Goal: Transaction & Acquisition: Purchase product/service

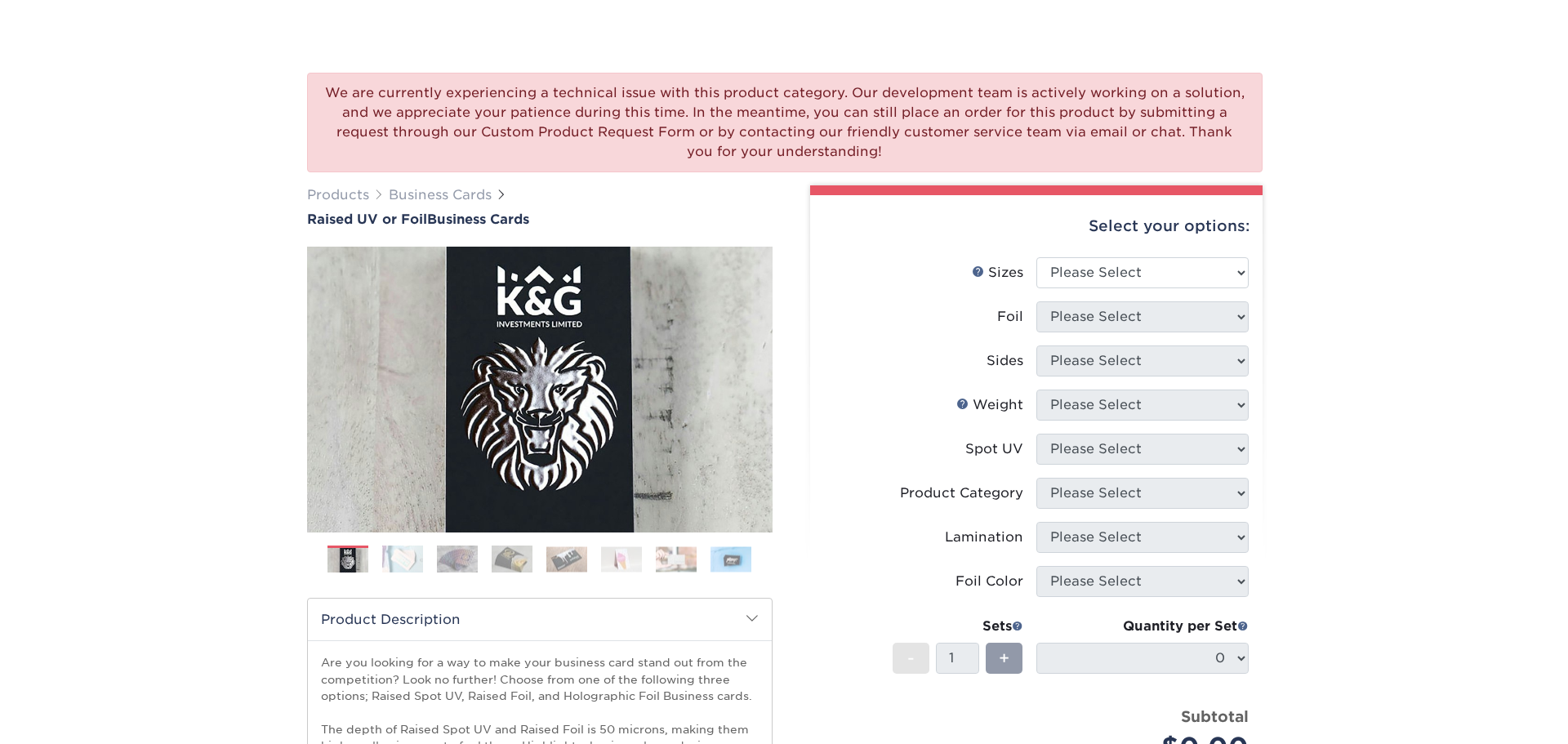
scroll to position [163, 0]
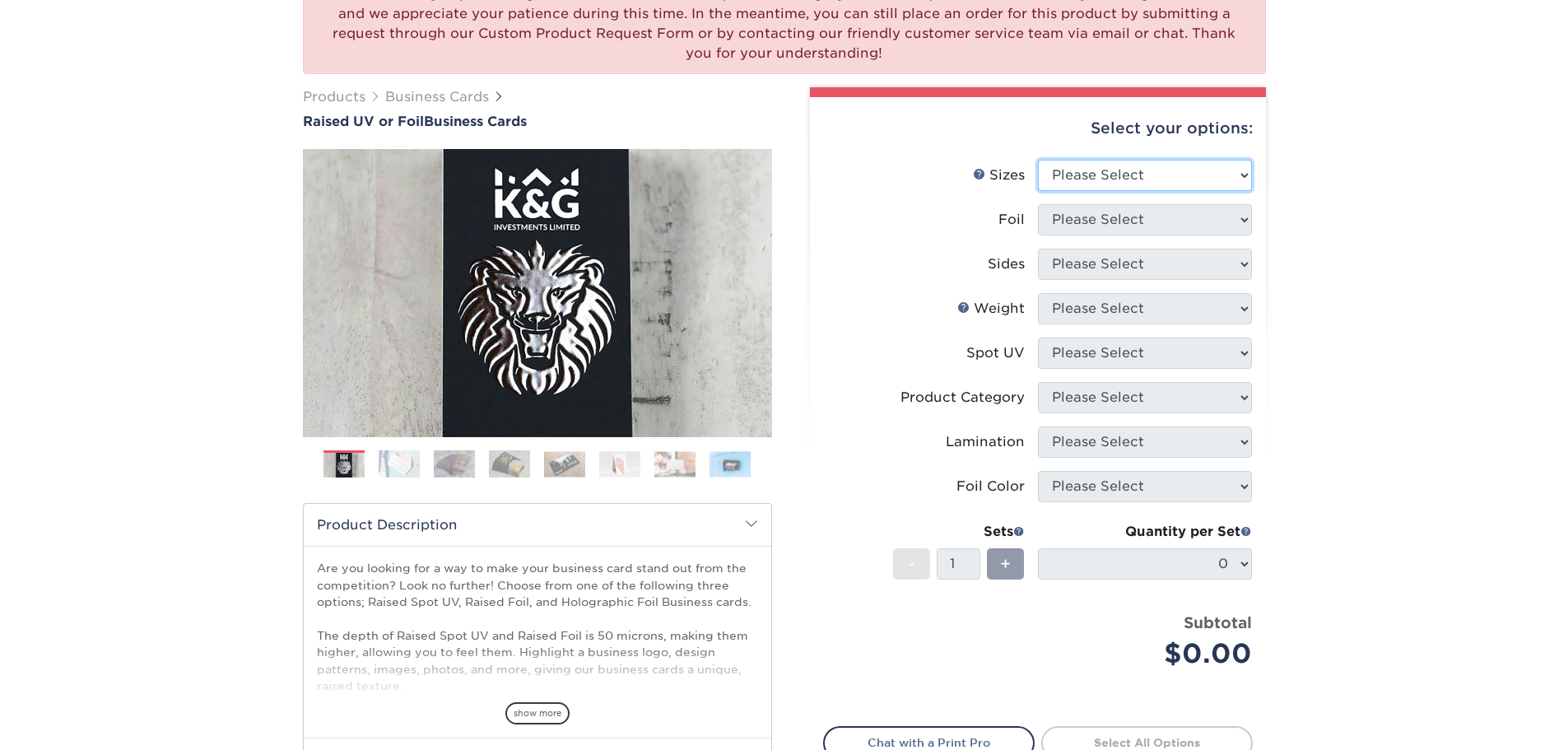
click at [1092, 176] on select "Please Select 2" x 3.5" - Standard" at bounding box center [1144, 175] width 214 height 31
select select "2.00x3.50"
click at [1038, 160] on select "Please Select 2" x 3.5" - Standard" at bounding box center [1144, 175] width 214 height 31
click at [1089, 213] on select "Please Select No Yes" at bounding box center [1144, 220] width 214 height 31
select select "1"
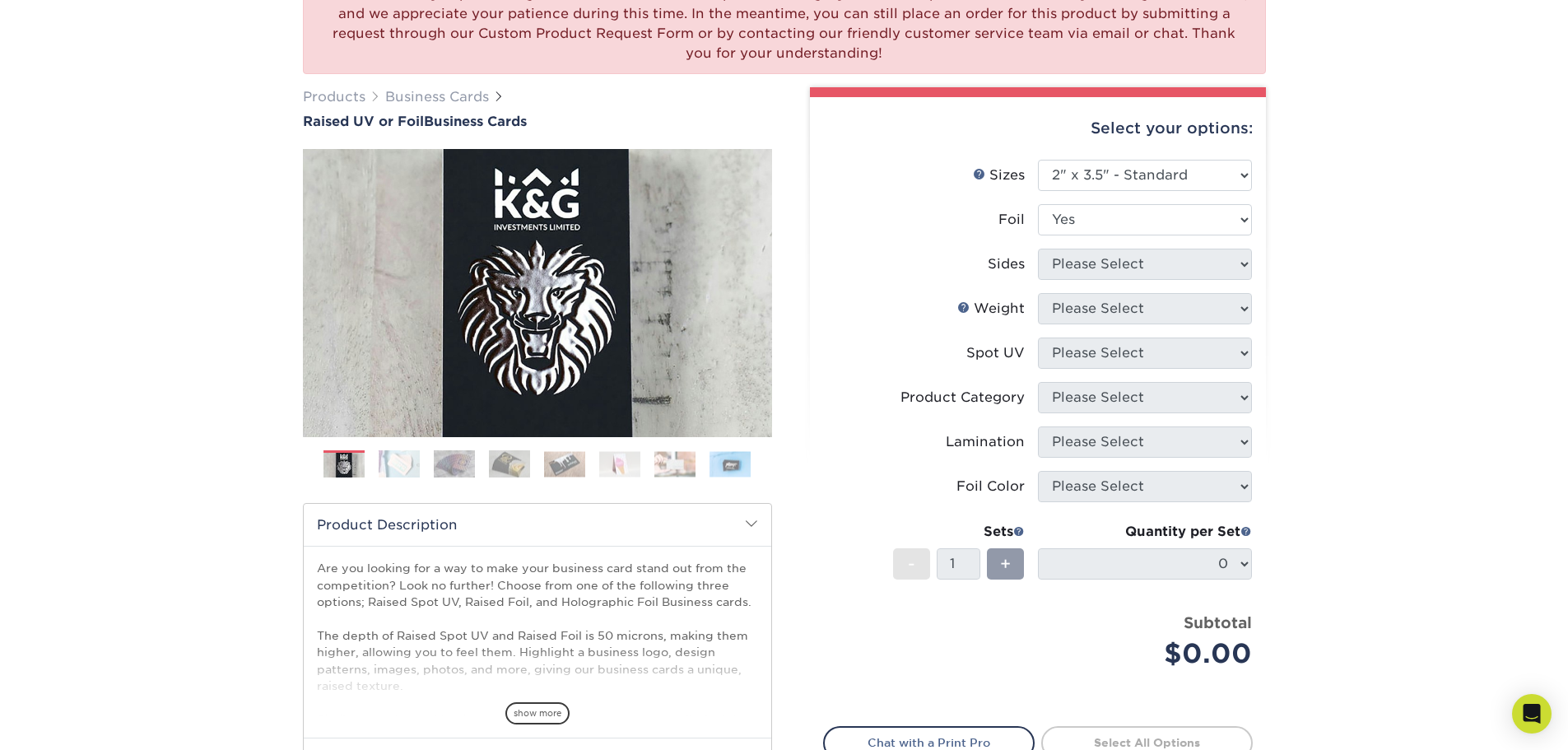
click at [1038, 204] on select "Please Select No Yes" at bounding box center [1144, 220] width 214 height 31
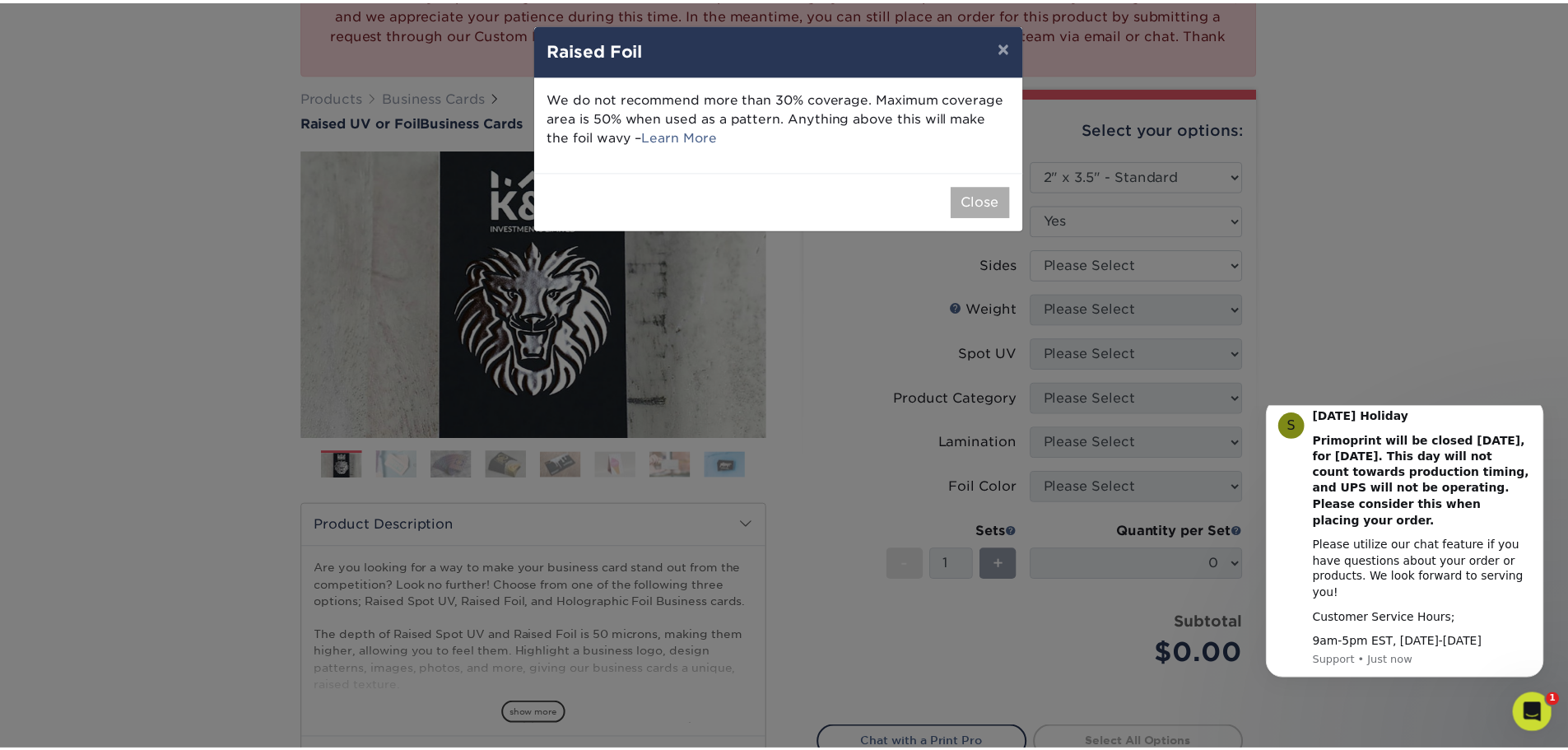
scroll to position [0, 0]
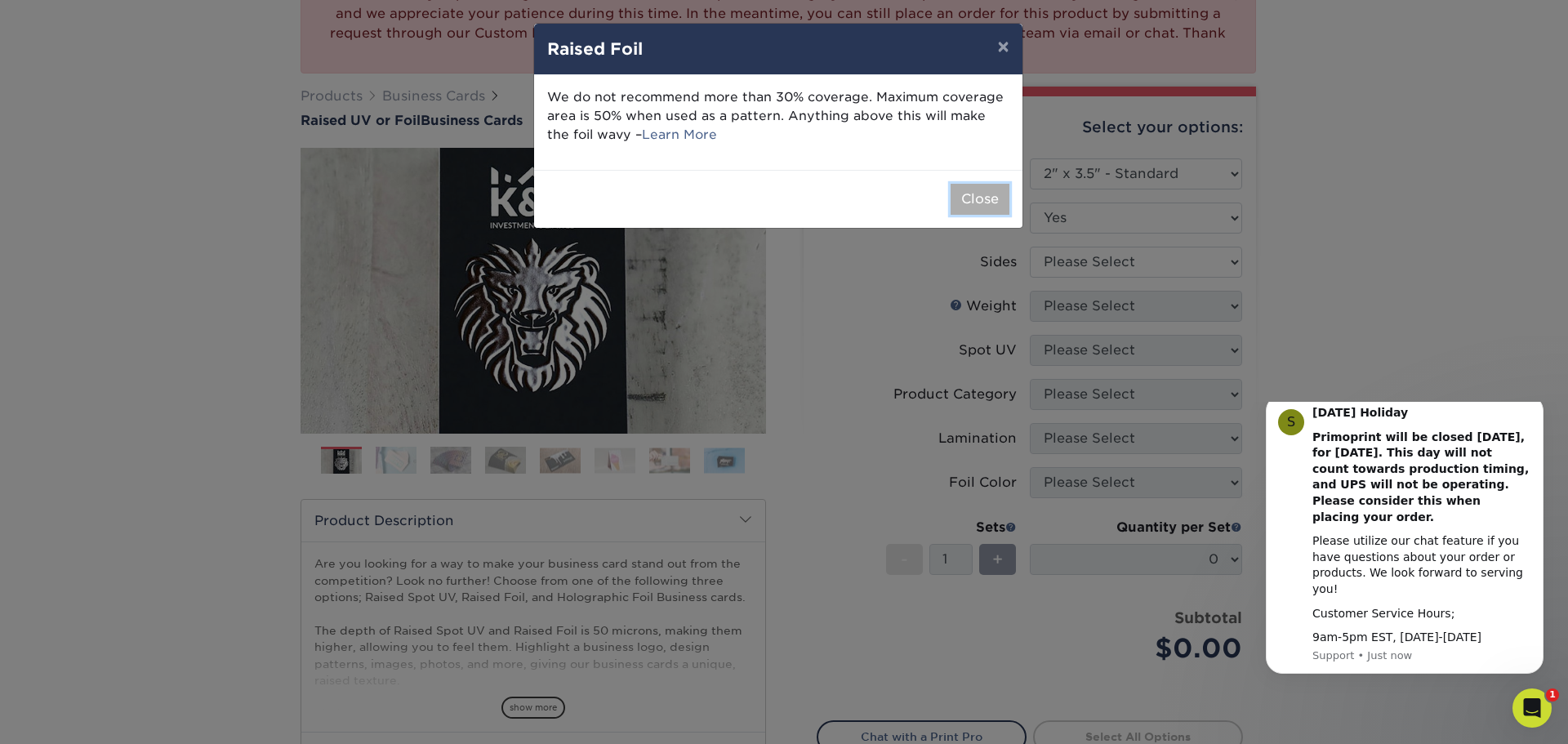
click at [974, 194] on button "Close" at bounding box center [980, 199] width 59 height 31
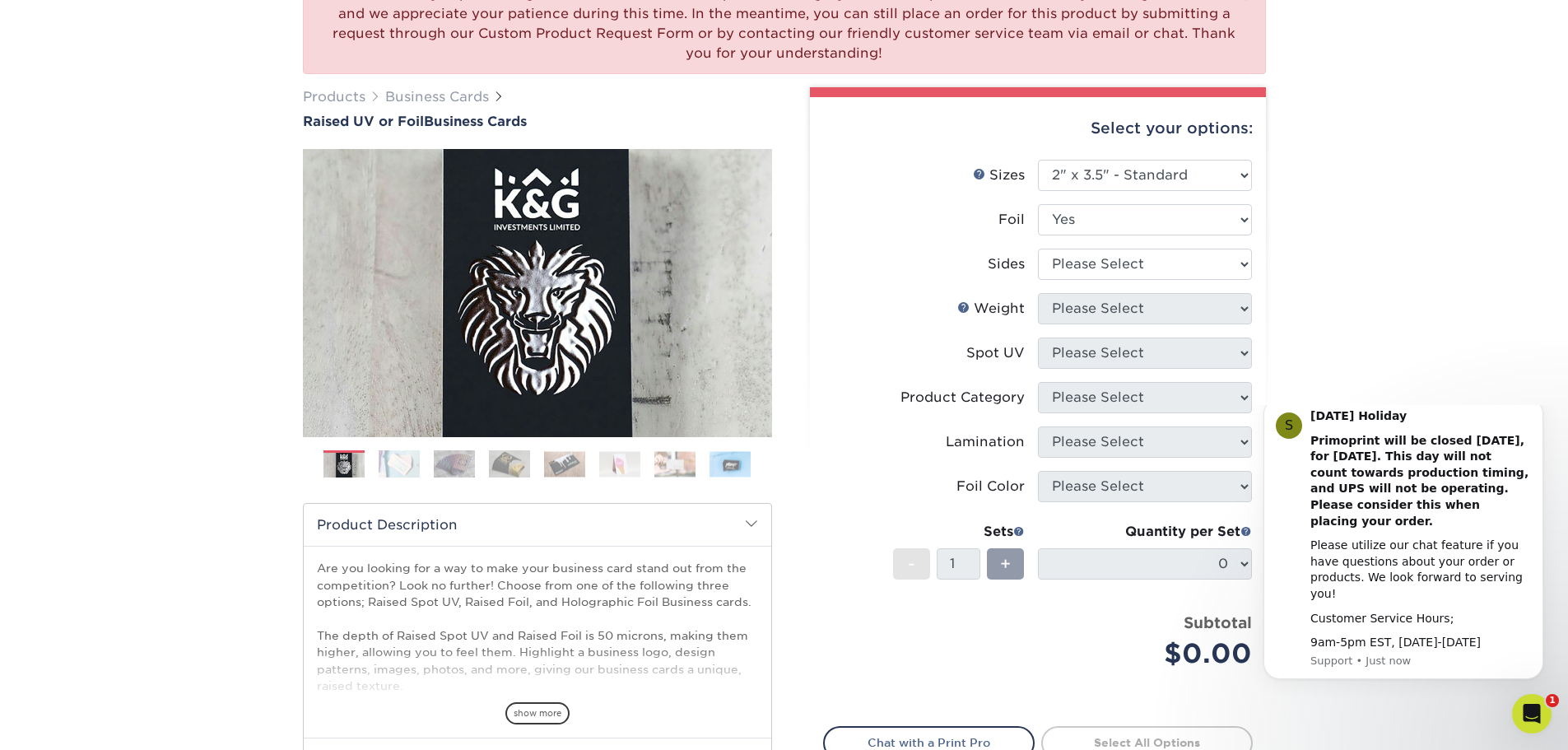
click at [1102, 245] on li "Foil Please Select No Yes" at bounding box center [1037, 227] width 428 height 45
click at [1084, 257] on select "Please Select Print Both Sides - Foil Both Sides Print Both Sides - Foil Front …" at bounding box center [1144, 264] width 214 height 31
select select "a75ac2f1-9911-48d6-841d-245b5ac08f27"
click at [1038, 249] on select "Please Select Print Both Sides - Foil Both Sides Print Both Sides - Foil Front …" at bounding box center [1144, 264] width 214 height 31
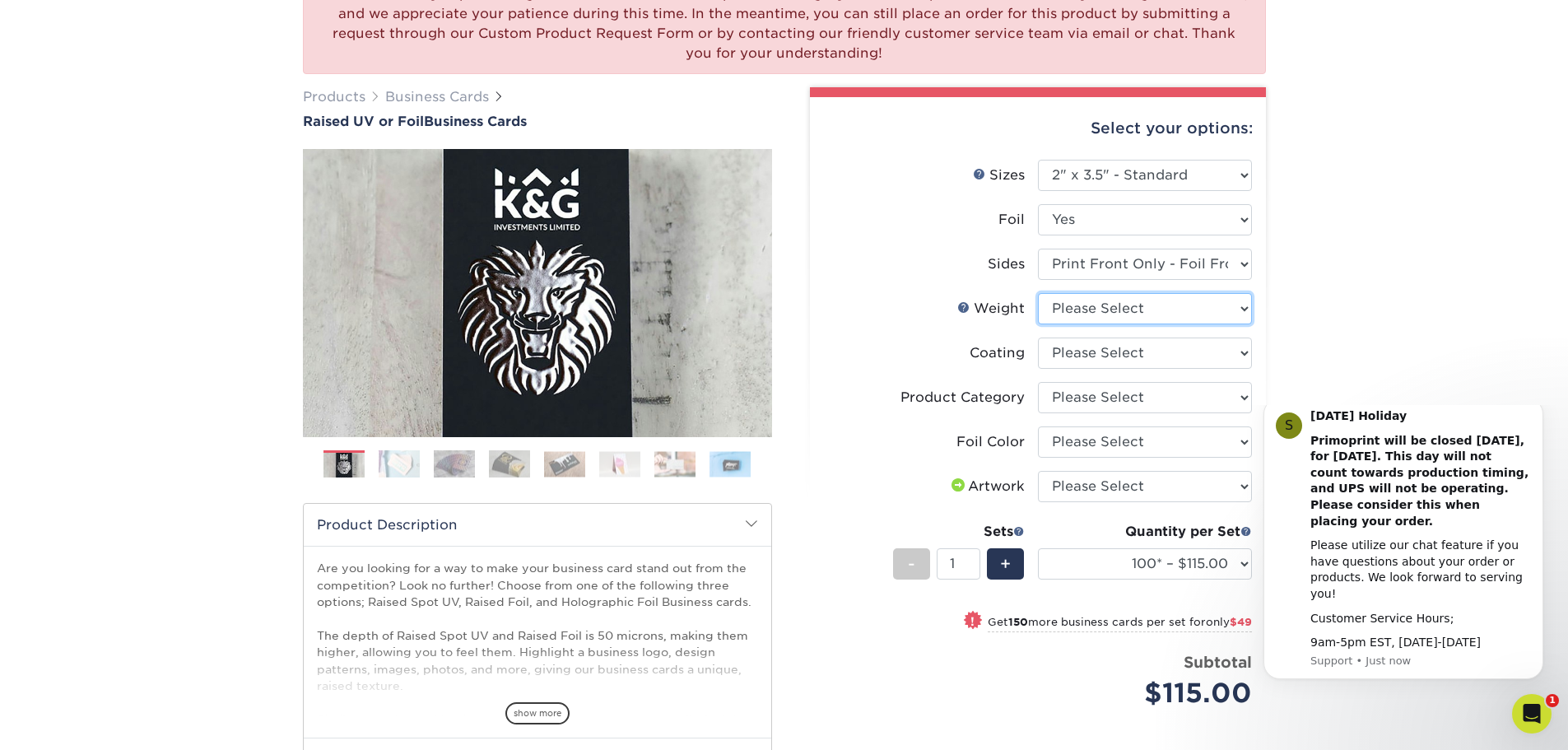
click at [1084, 309] on select "Please Select 16PT" at bounding box center [1144, 309] width 214 height 31
select select "16PT"
click at [1038, 293] on select "Please Select 16PT" at bounding box center [1144, 309] width 214 height 31
click at [1066, 354] on select at bounding box center [1144, 353] width 214 height 31
select select "3e7618de-abca-4bda-9f97-8b9129e913d8"
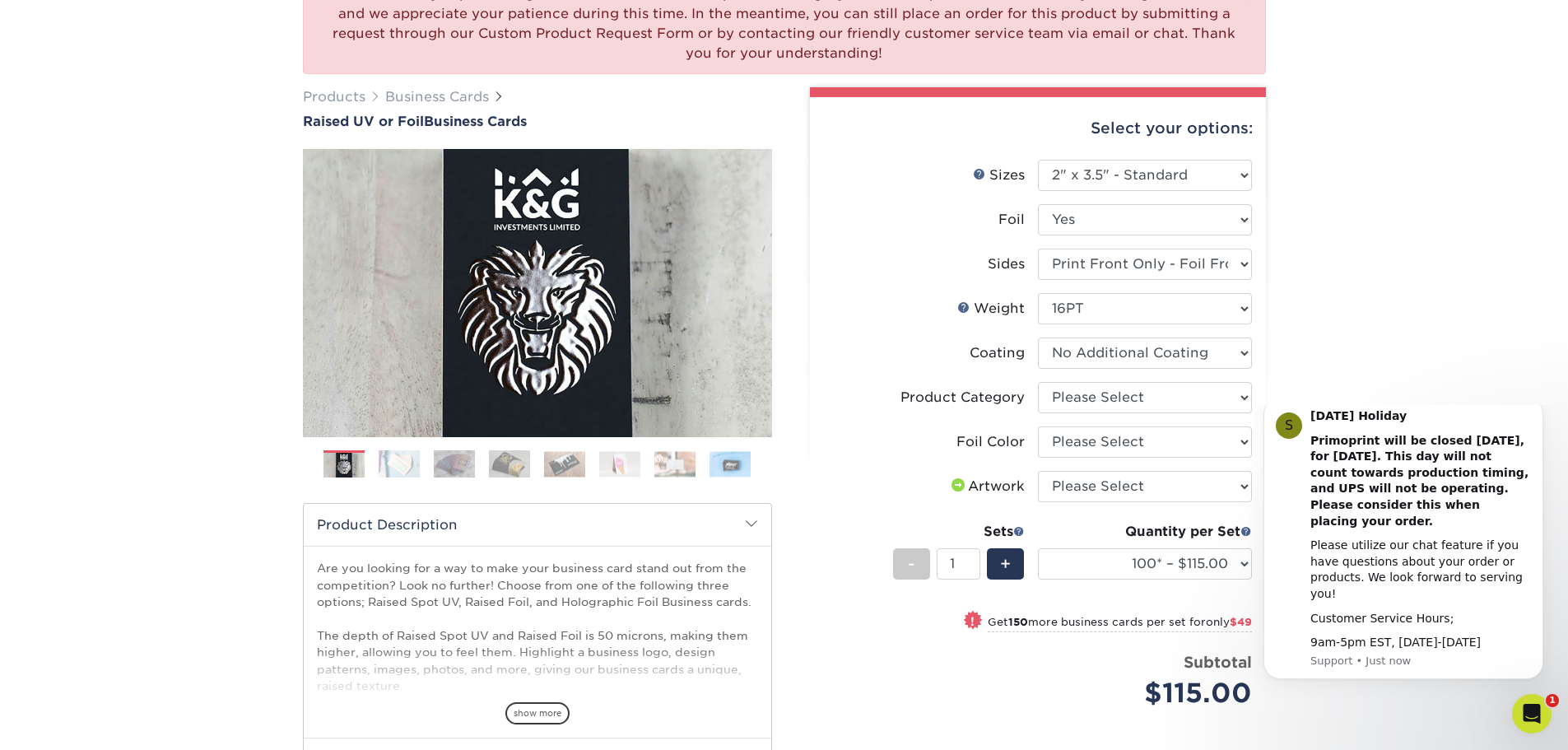
click at [1038, 337] on select at bounding box center [1144, 353] width 214 height 31
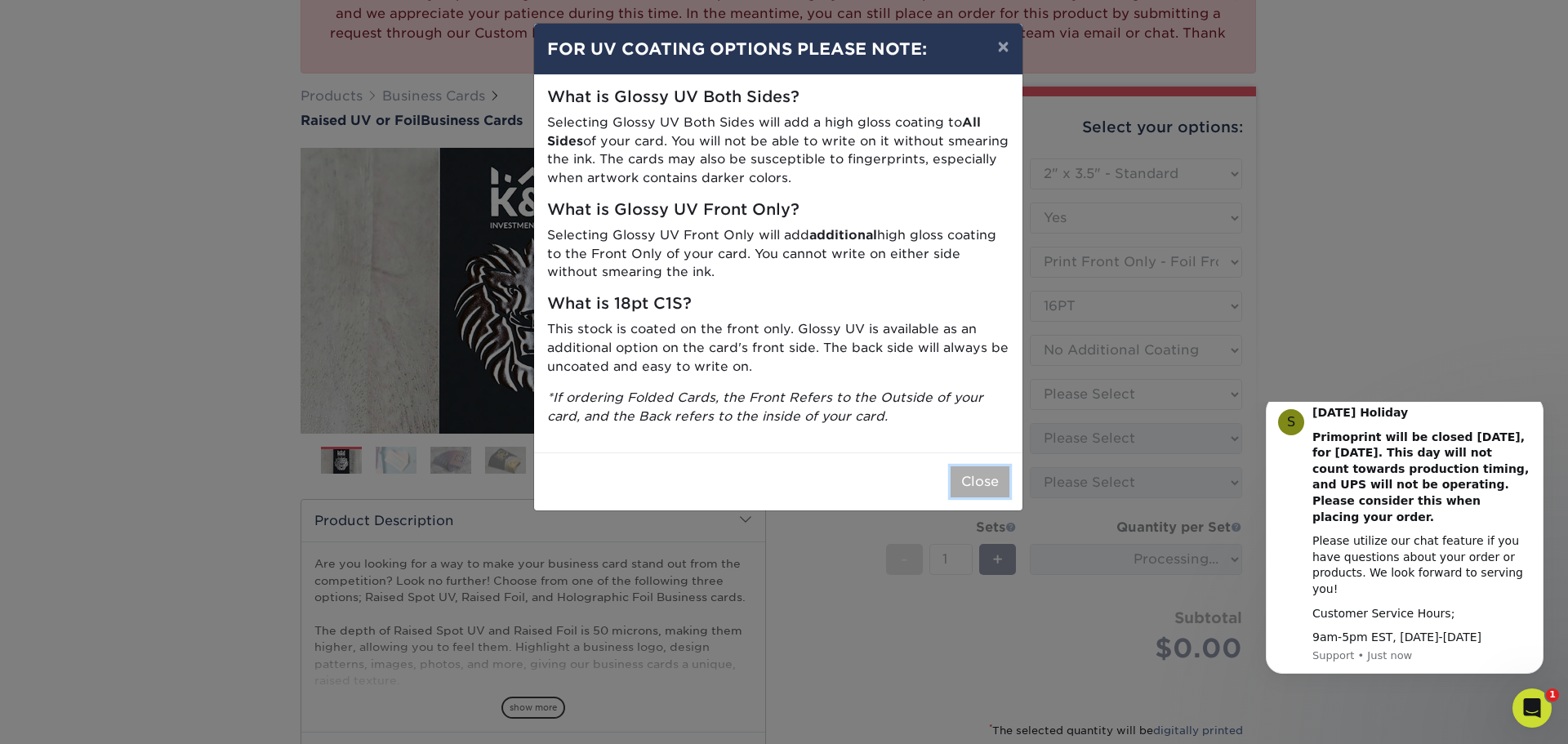
click at [970, 470] on button "Close" at bounding box center [980, 482] width 59 height 31
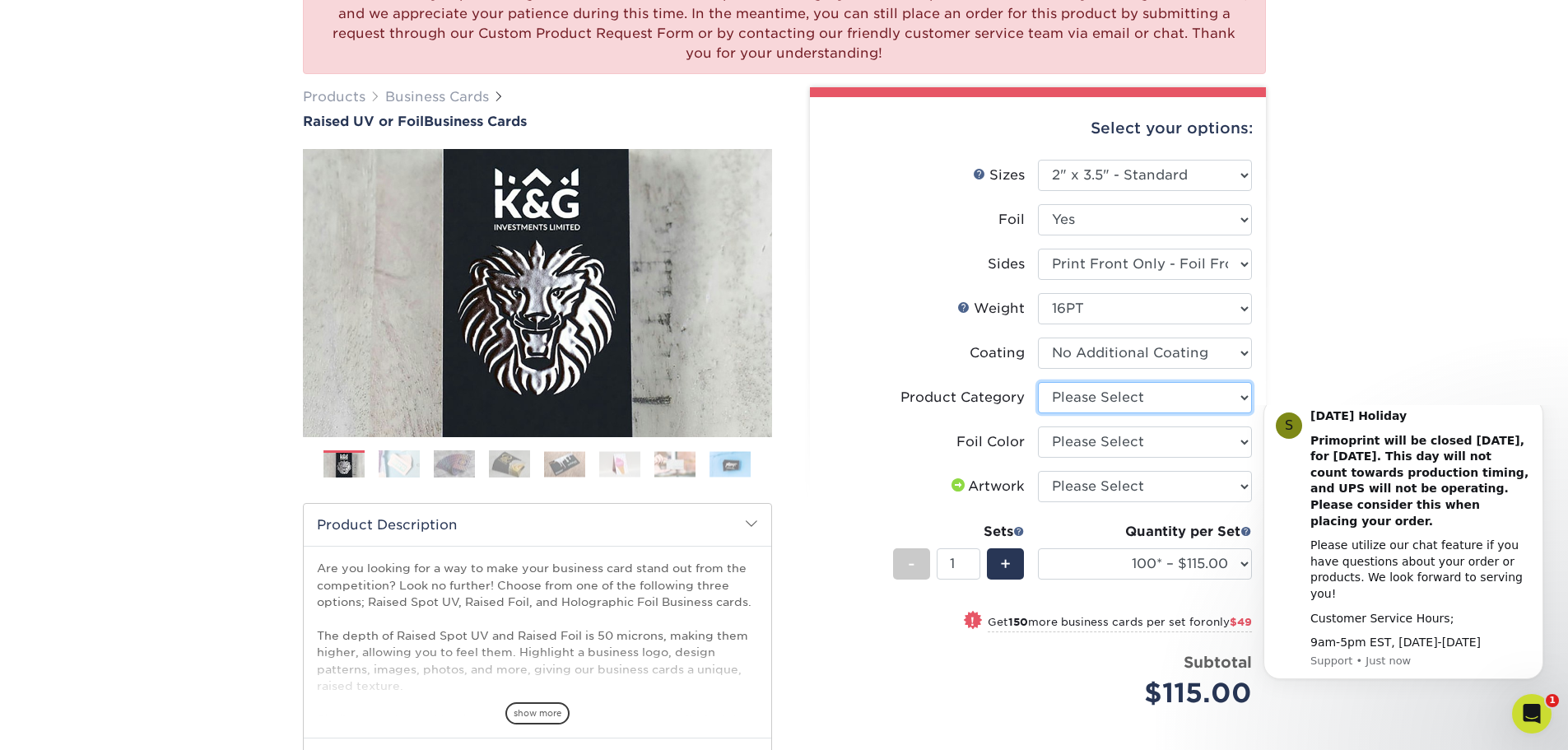
click at [1113, 397] on select "Please Select Business Cards" at bounding box center [1144, 397] width 214 height 31
select select "3b5148f1-0588-4f88-a218-97bcfdce65c1"
click at [1038, 382] on select "Please Select Business Cards" at bounding box center [1144, 397] width 214 height 31
click at [1086, 446] on select "Please Select Silver Foil Gold Foil Holographic Foil" at bounding box center [1144, 442] width 214 height 31
select select "acffa4a5-22f9-4585-ba3f-0adaa54b8c85"
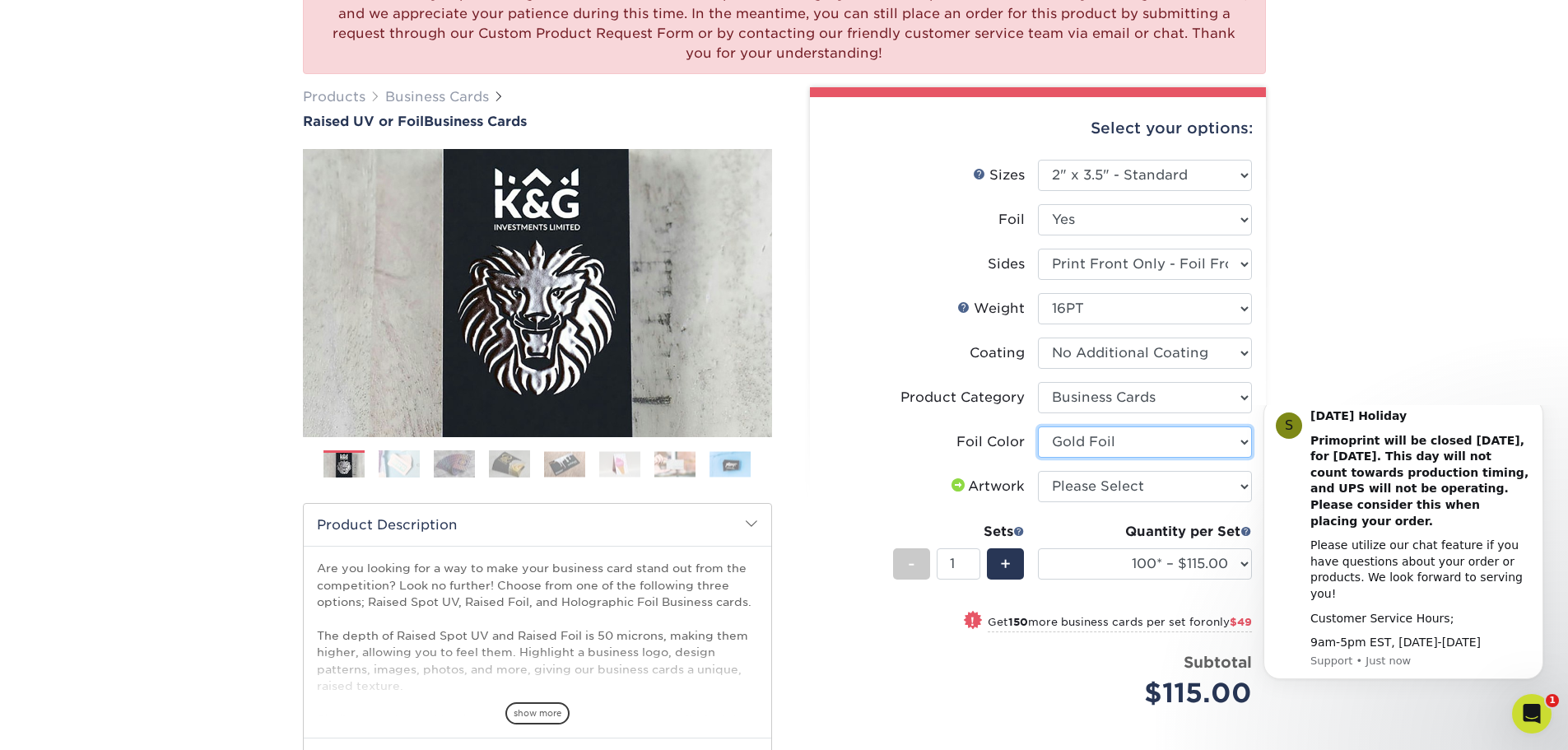
click at [1038, 426] on select "Please Select Silver Foil Gold Foil Holographic Foil" at bounding box center [1144, 442] width 214 height 31
click at [1082, 493] on select "Please Select I will upload files I need a design - $100" at bounding box center [1144, 487] width 214 height 31
select select "upload"
click at [1038, 471] on select "Please Select I will upload files I need a design - $100" at bounding box center [1144, 487] width 214 height 31
click at [880, 471] on label "Artwork" at bounding box center [930, 487] width 214 height 31
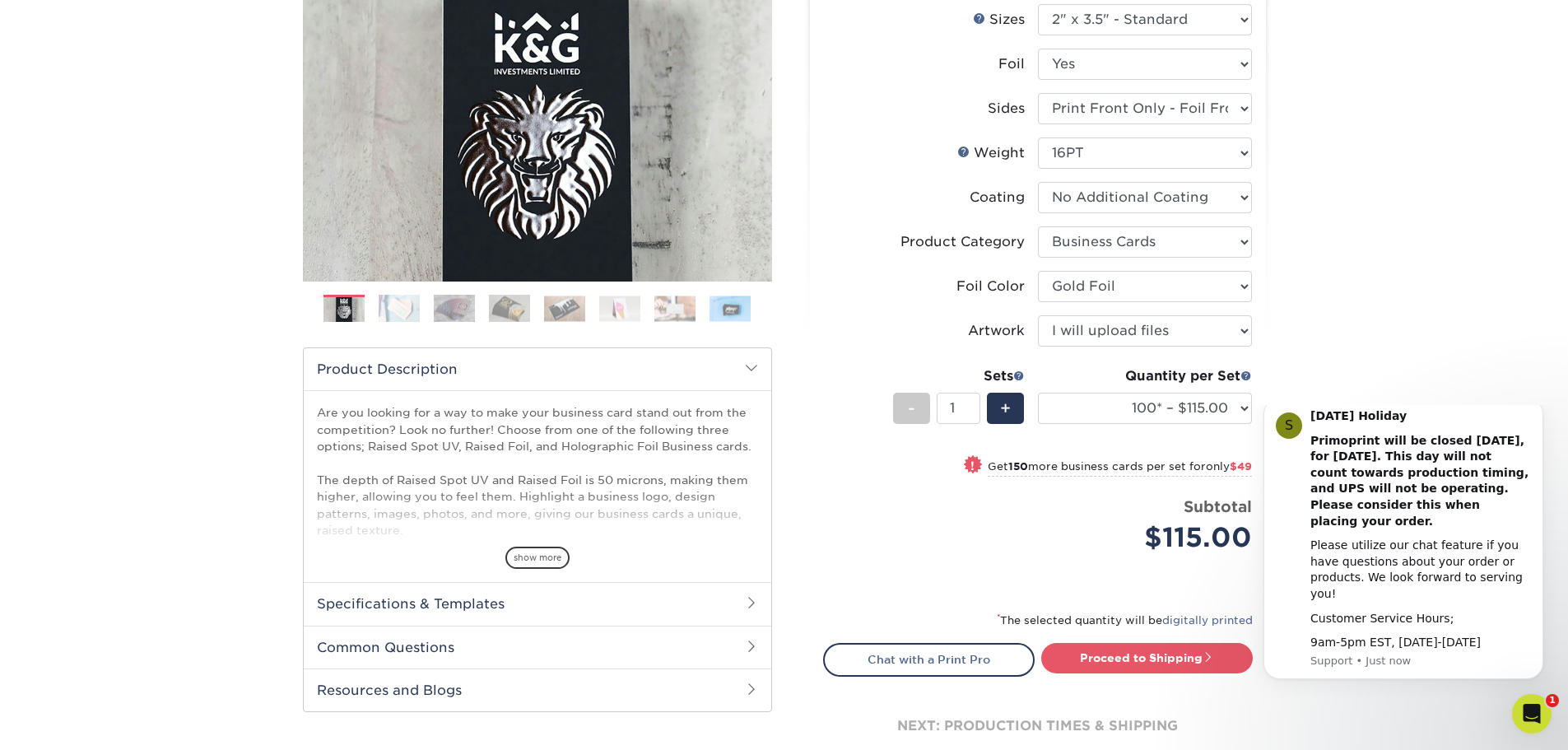
scroll to position [412, 0]
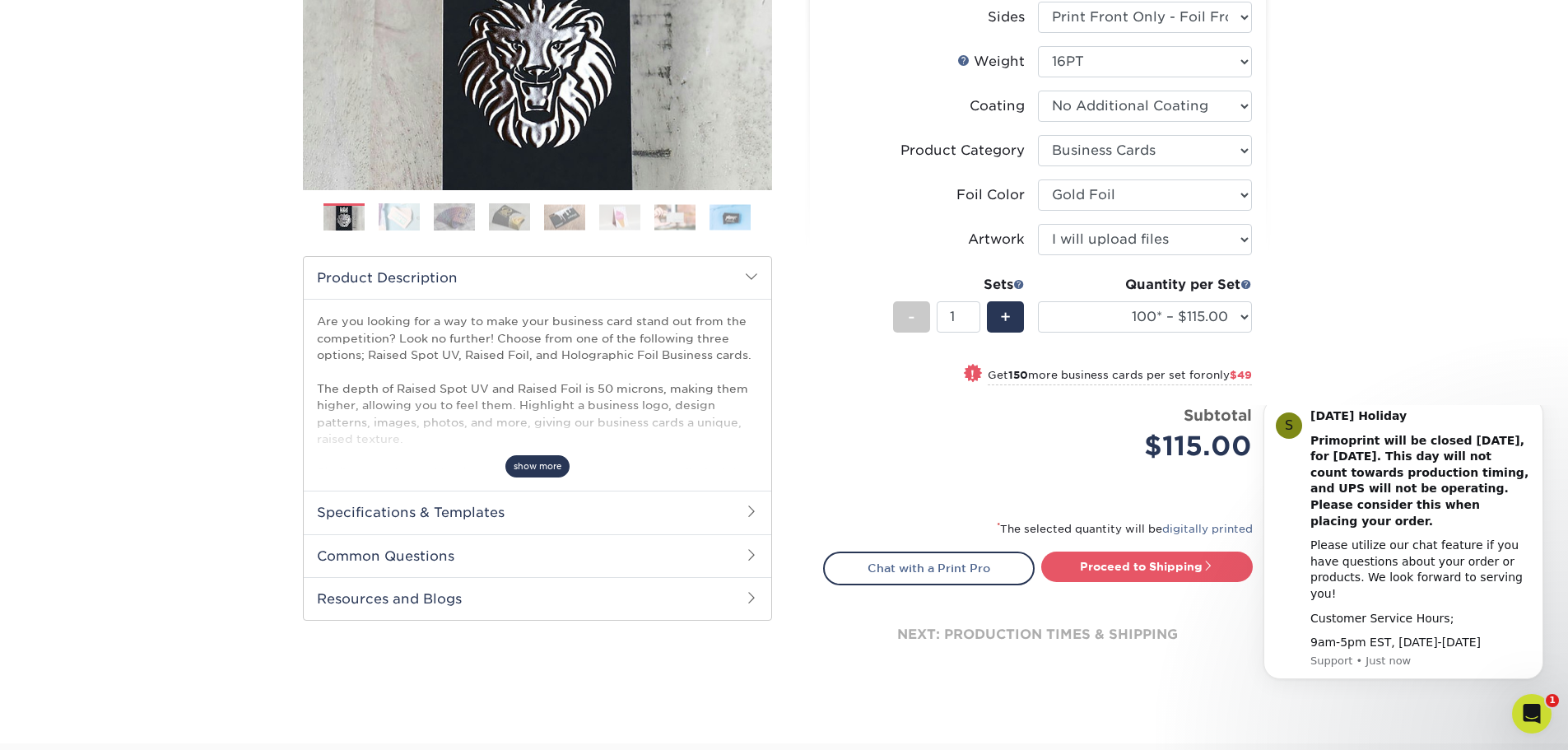
click at [518, 471] on span "show more" at bounding box center [537, 467] width 64 height 22
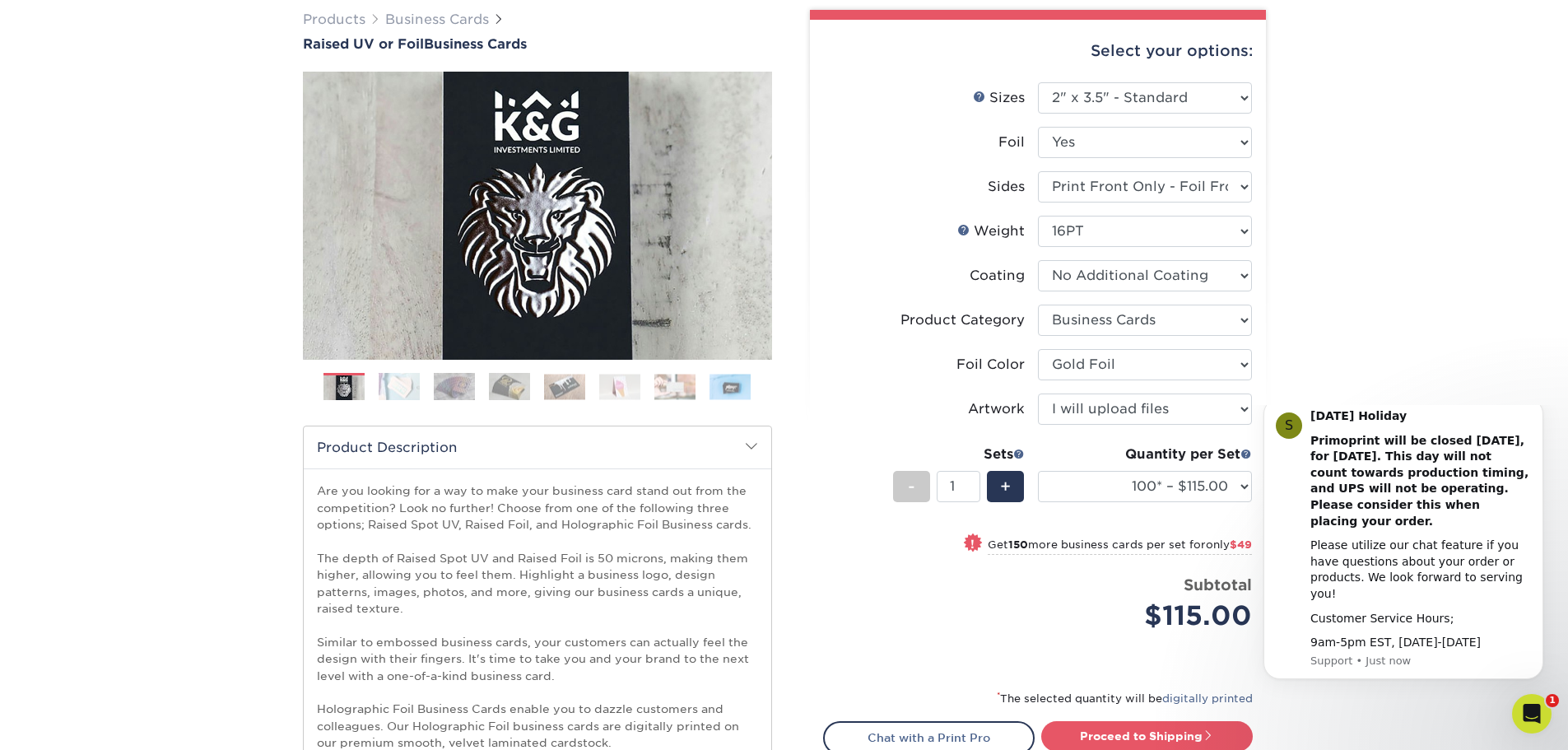
scroll to position [82, 0]
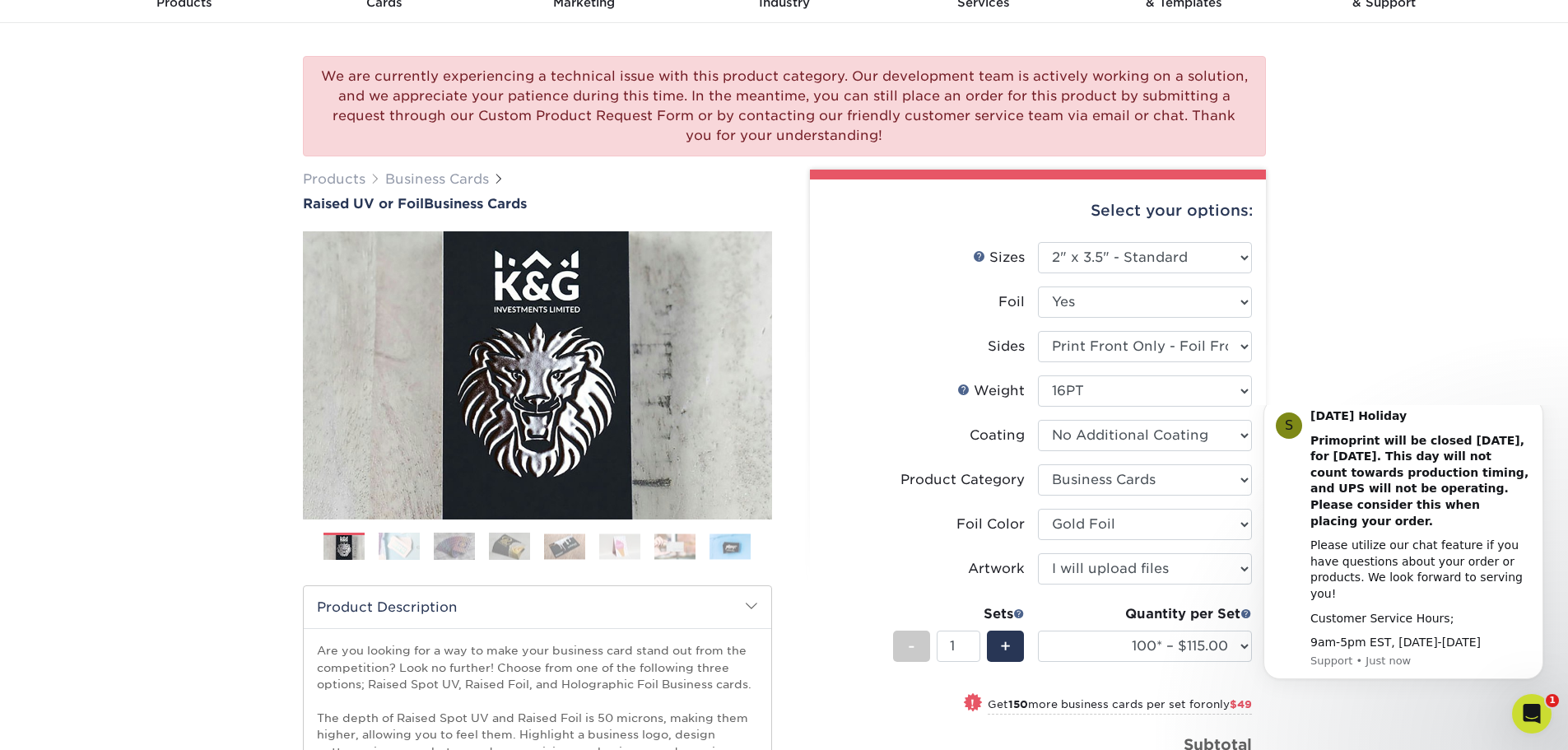
click at [408, 548] on img at bounding box center [399, 547] width 41 height 29
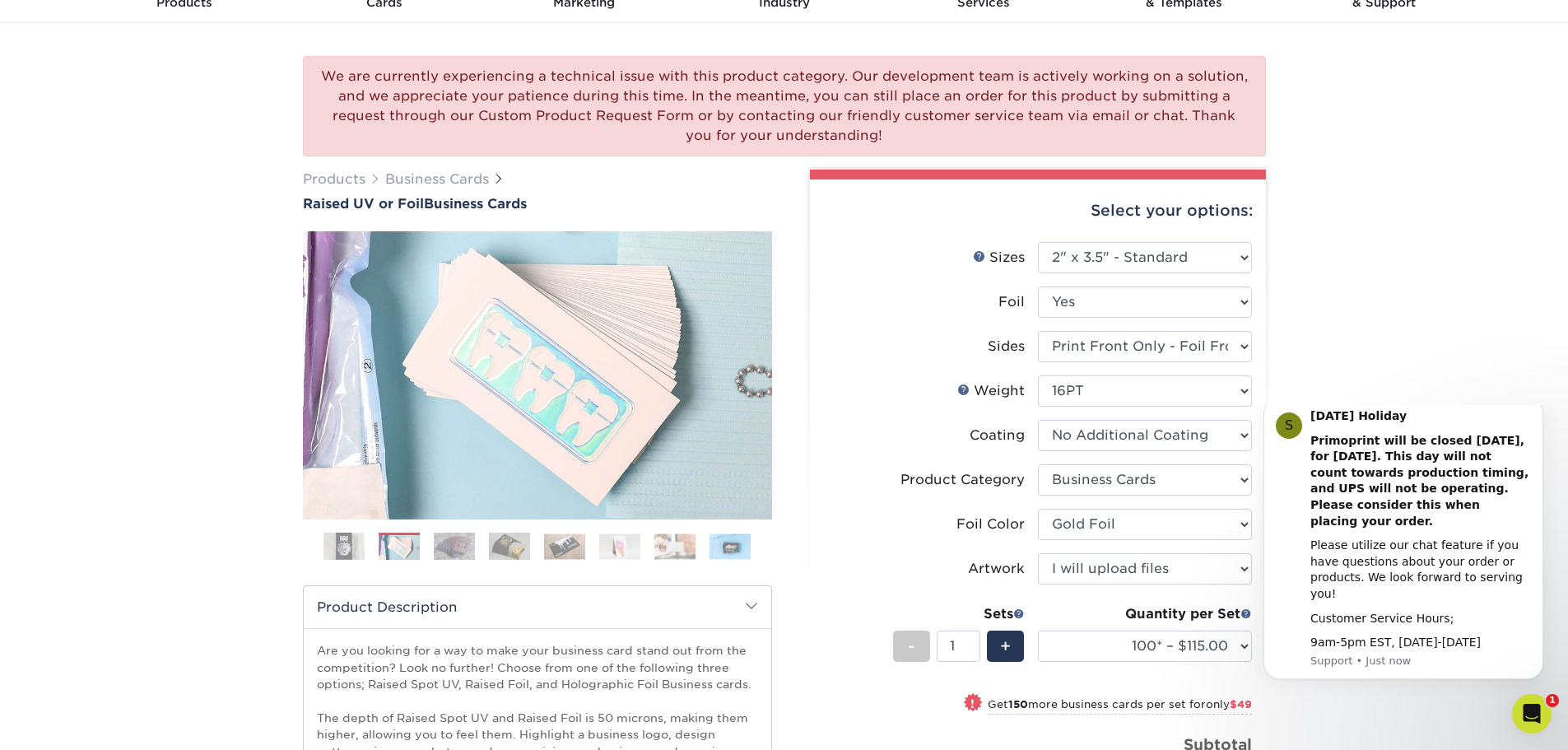
click at [437, 553] on img at bounding box center [455, 547] width 41 height 29
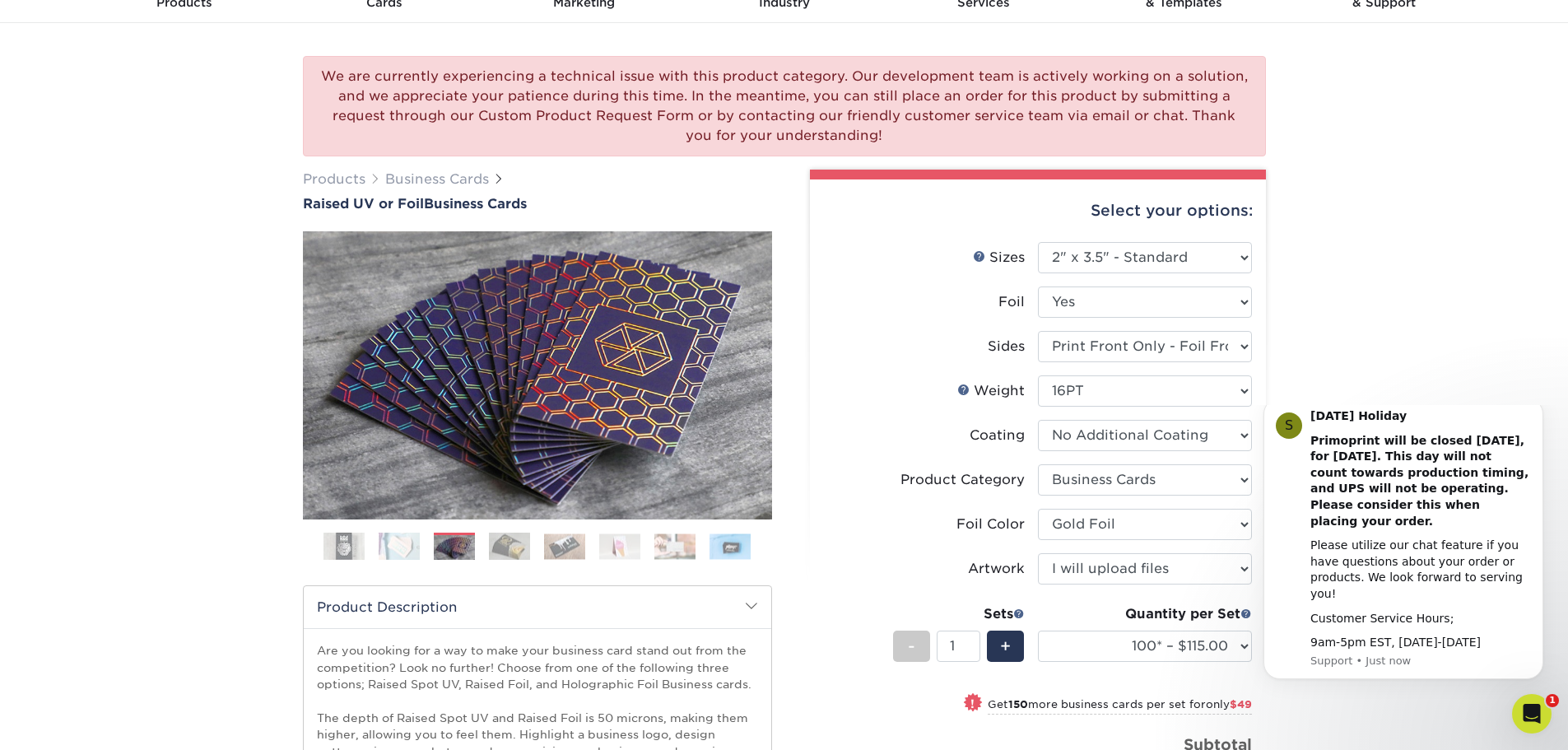
click at [468, 549] on img at bounding box center [455, 548] width 41 height 29
click at [508, 551] on img at bounding box center [510, 547] width 41 height 29
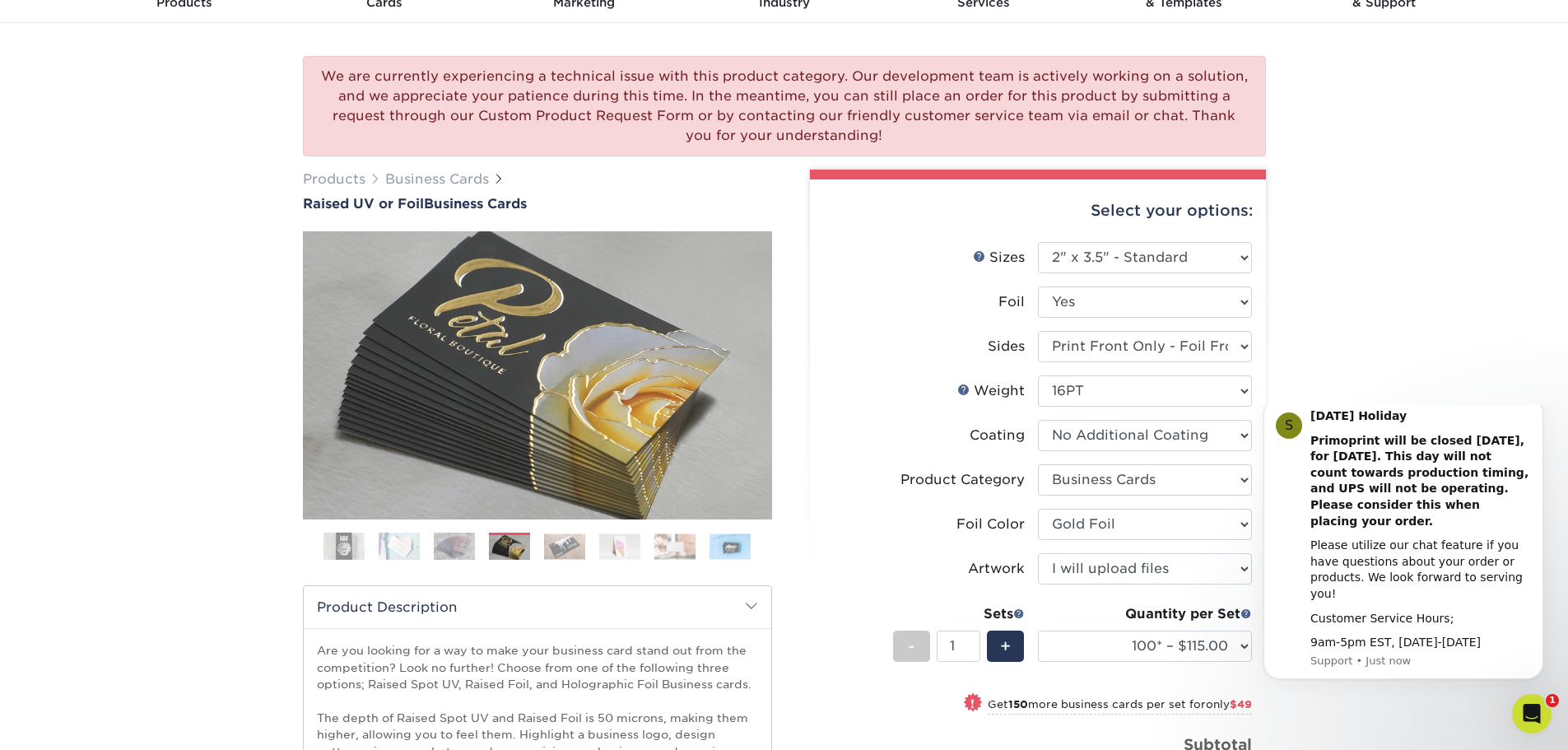
click at [573, 542] on img at bounding box center [564, 547] width 41 height 26
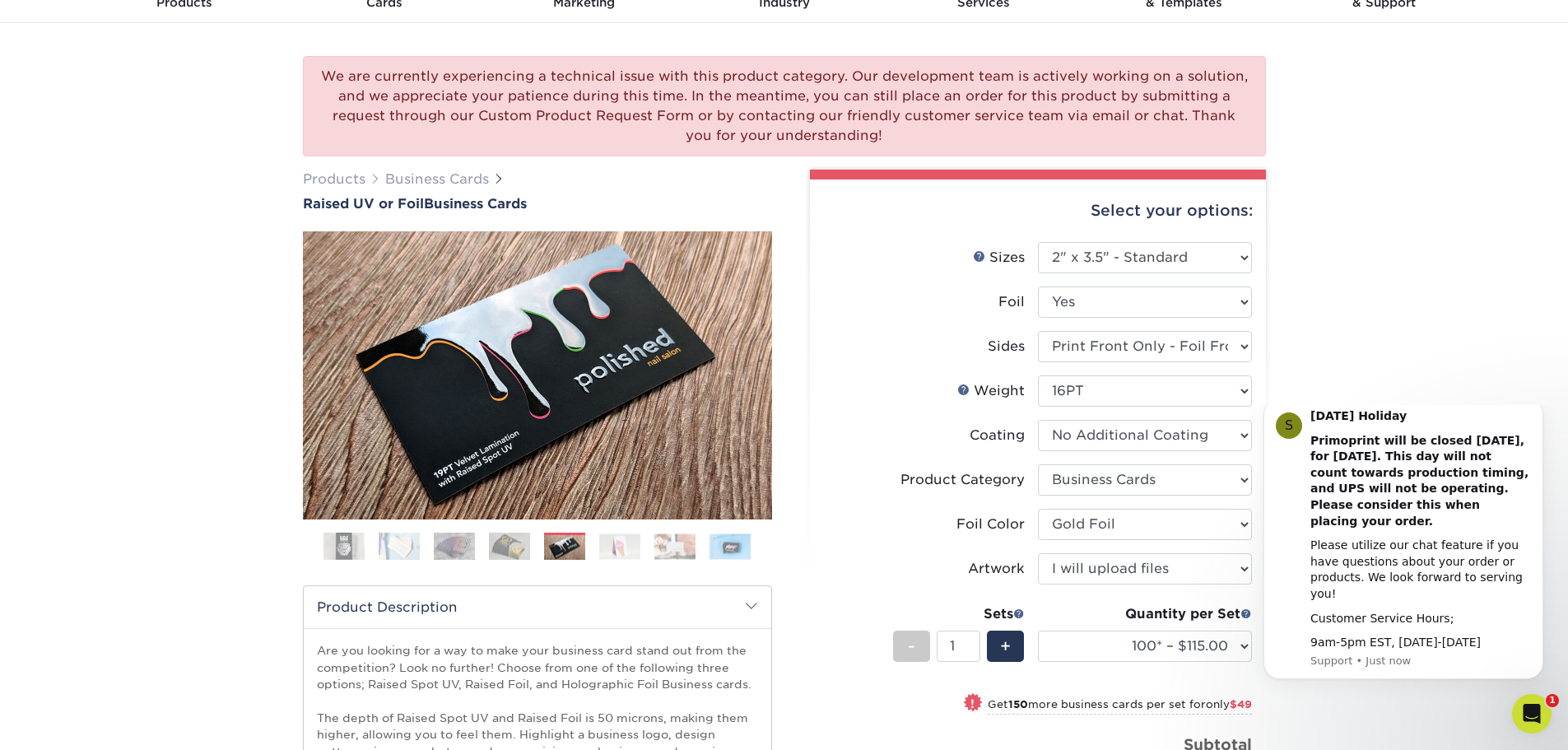
click at [598, 540] on ol at bounding box center [537, 553] width 469 height 39
click at [613, 540] on img at bounding box center [620, 547] width 41 height 26
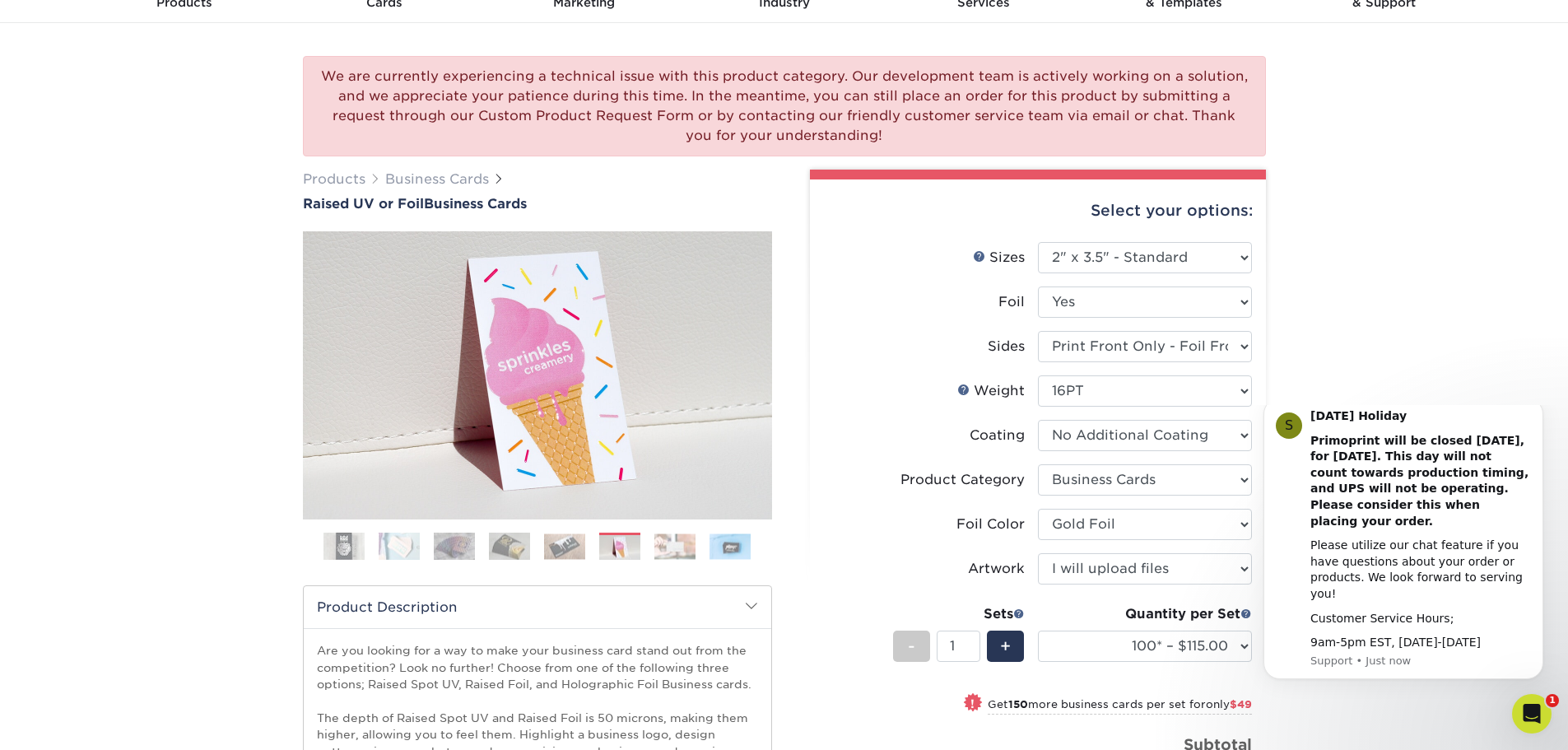
click at [671, 541] on img at bounding box center [675, 547] width 41 height 26
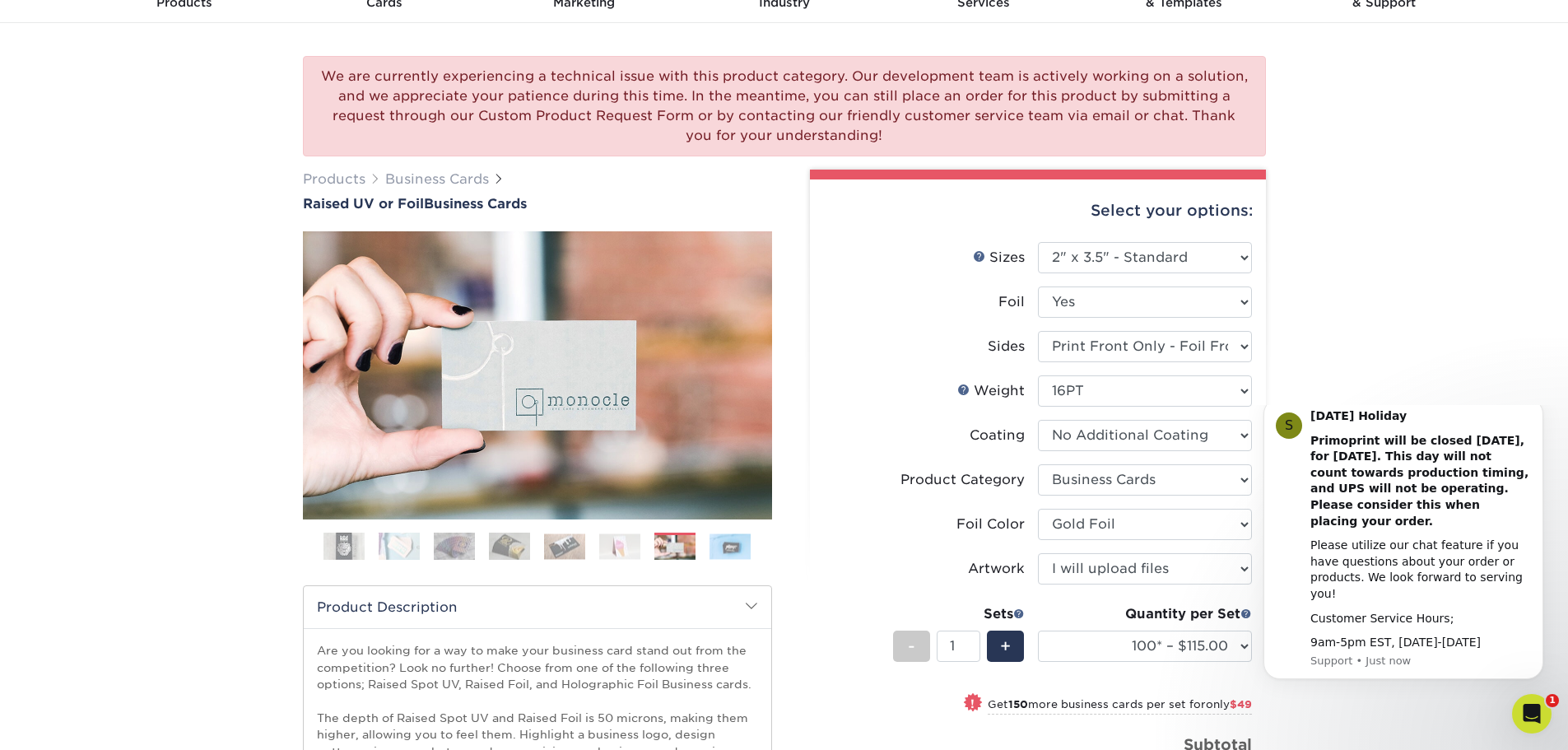
click at [719, 537] on img at bounding box center [730, 547] width 41 height 26
